Goal: Find specific page/section: Find specific page/section

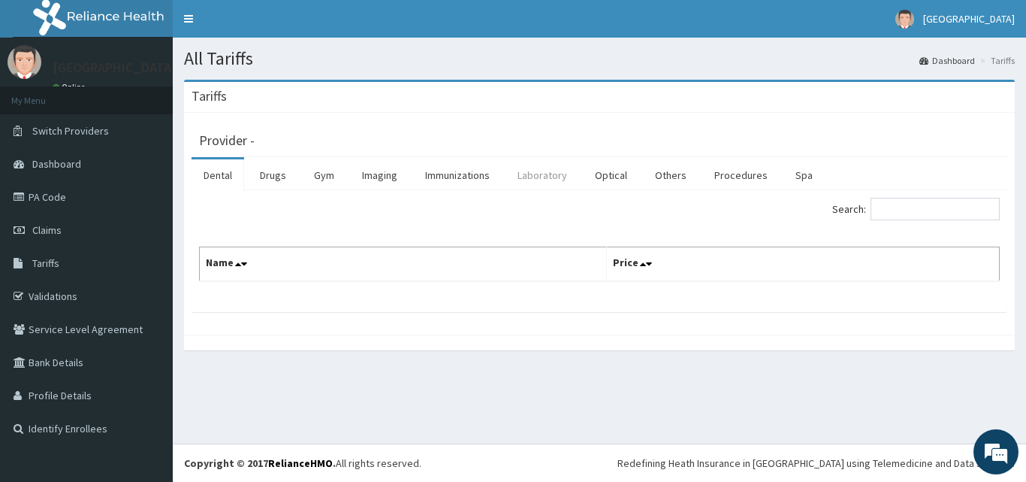
click at [542, 174] on link "Laboratory" at bounding box center [543, 175] width 74 height 32
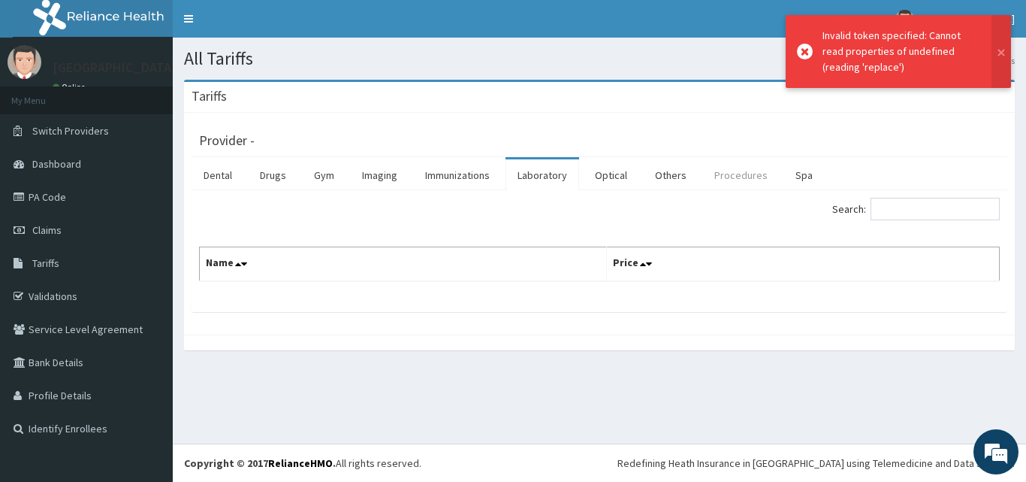
click at [731, 179] on link "Procedures" at bounding box center [740, 175] width 77 height 32
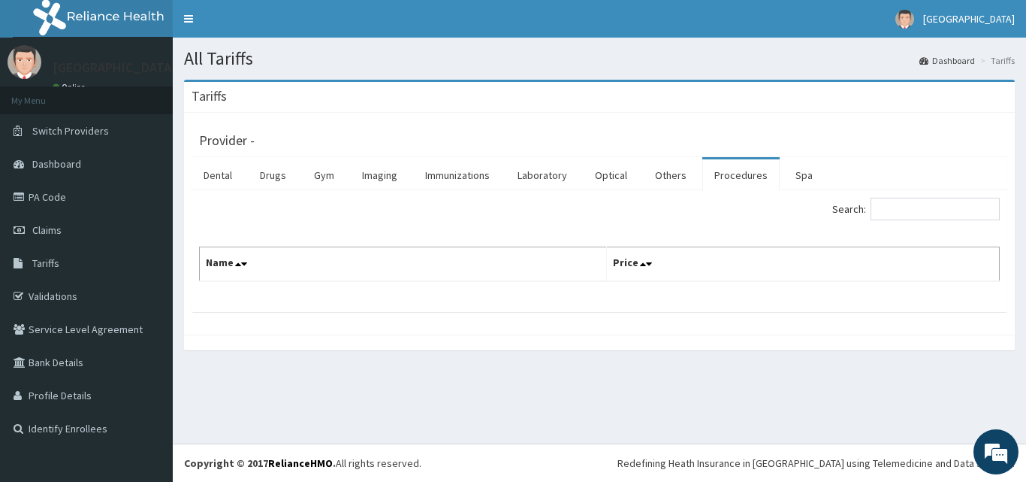
click at [635, 115] on div "Provider - Dental Drugs Gym Imaging Immunizations Laboratory Optical Others Pro…" at bounding box center [599, 224] width 831 height 222
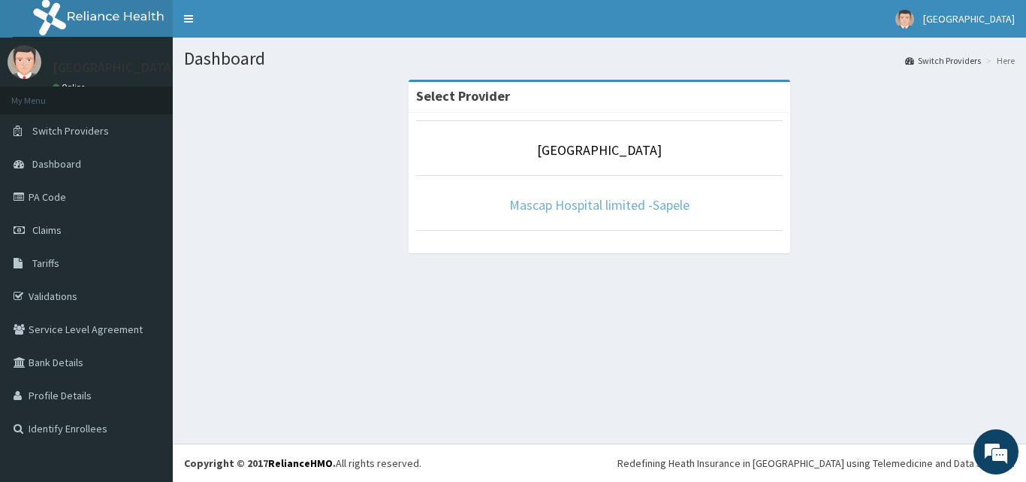
click at [638, 207] on link "Mascap Hospital limited -Sapele" at bounding box center [599, 204] width 180 height 17
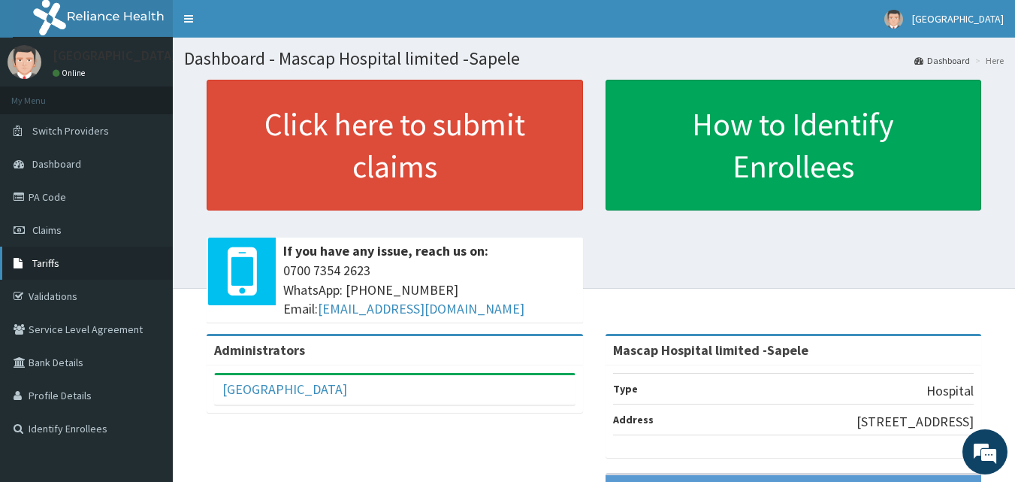
click at [49, 264] on span "Tariffs" at bounding box center [45, 263] width 27 height 14
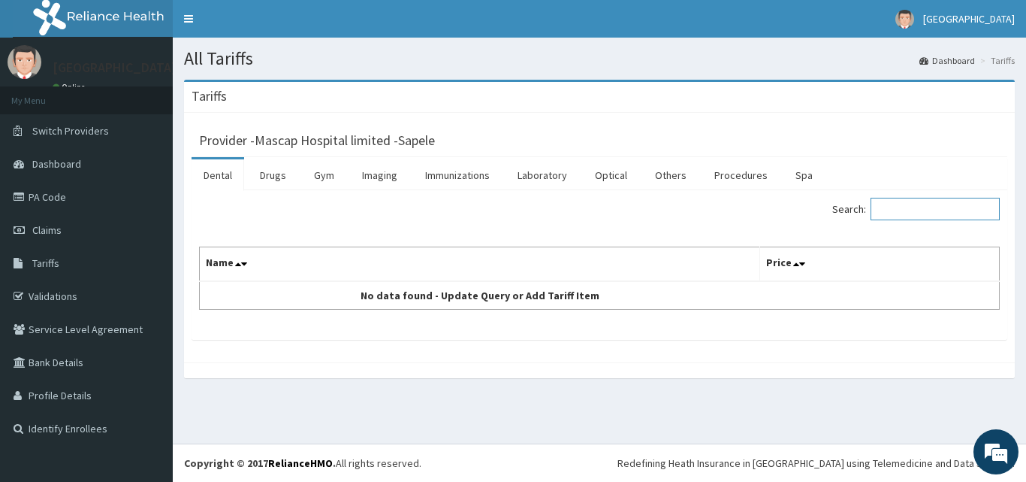
click at [899, 216] on input "Search:" at bounding box center [935, 209] width 129 height 23
type input "gyn"
